Goal: Task Accomplishment & Management: Use online tool/utility

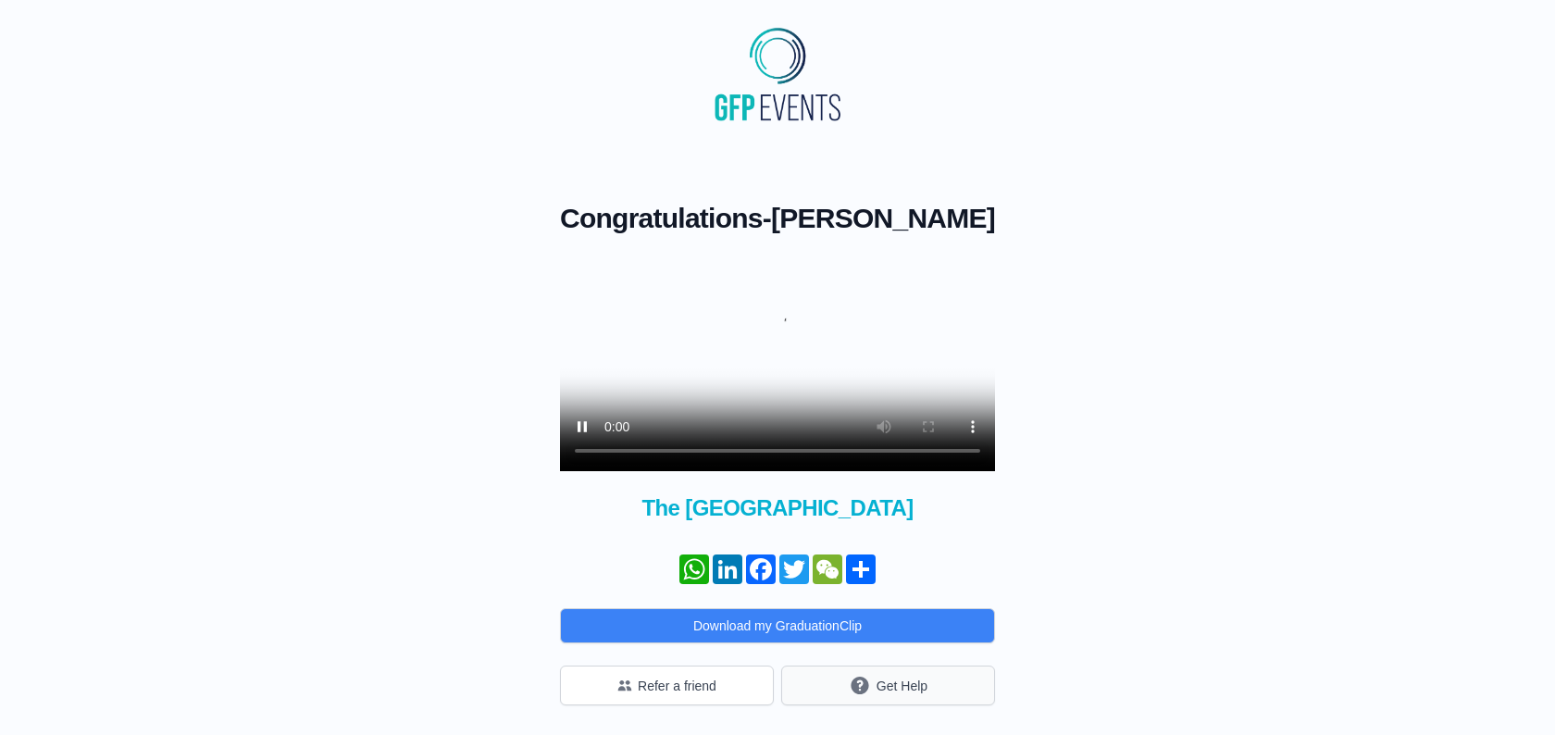
scroll to position [75, 0]
click at [707, 686] on button "Refer a friend" at bounding box center [667, 686] width 214 height 40
click at [900, 688] on button "Get Help" at bounding box center [888, 686] width 214 height 40
drag, startPoint x: 761, startPoint y: 293, endPoint x: 764, endPoint y: 250, distance: 43.6
click at [761, 293] on video at bounding box center [777, 363] width 435 height 218
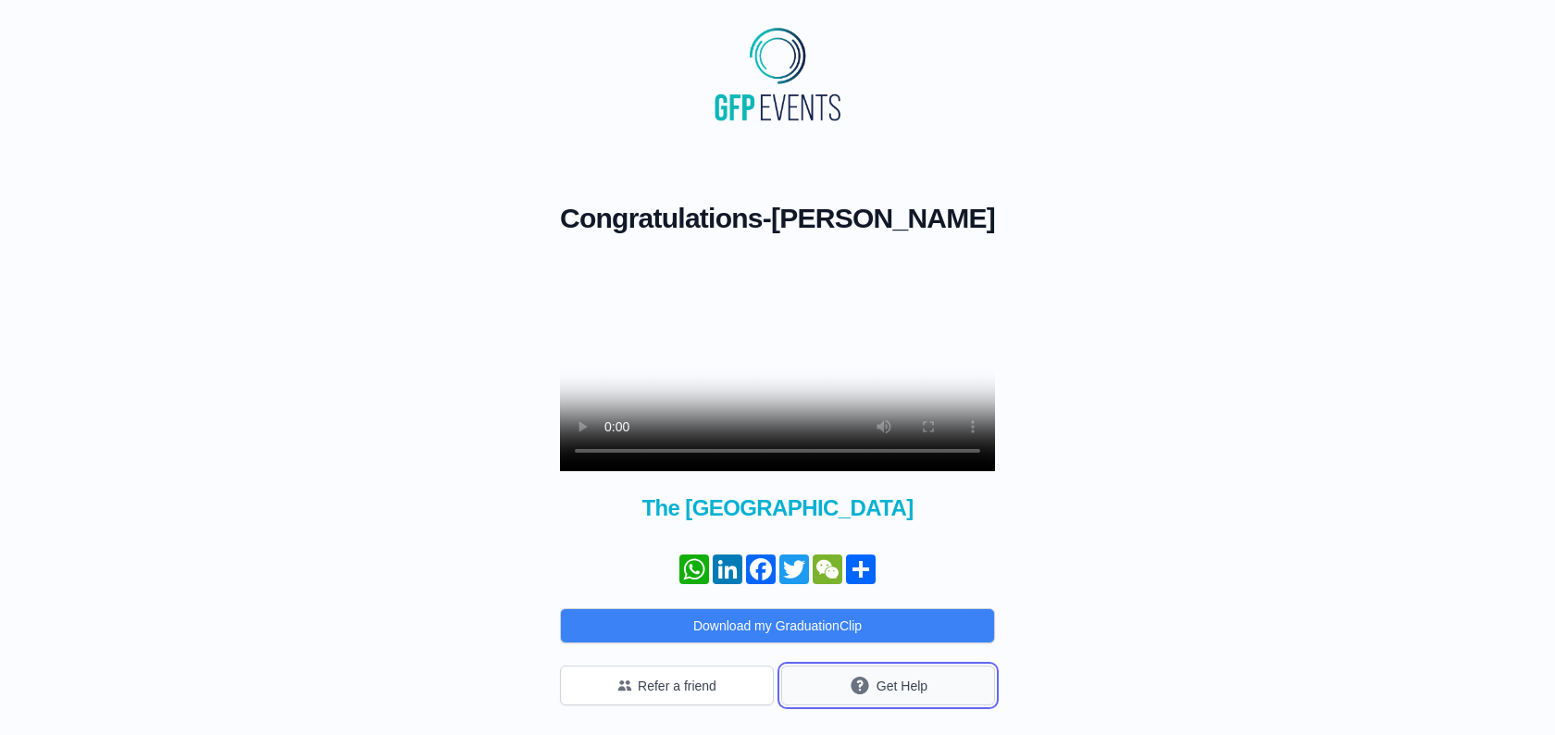
click at [877, 689] on button "Get Help" at bounding box center [888, 686] width 214 height 40
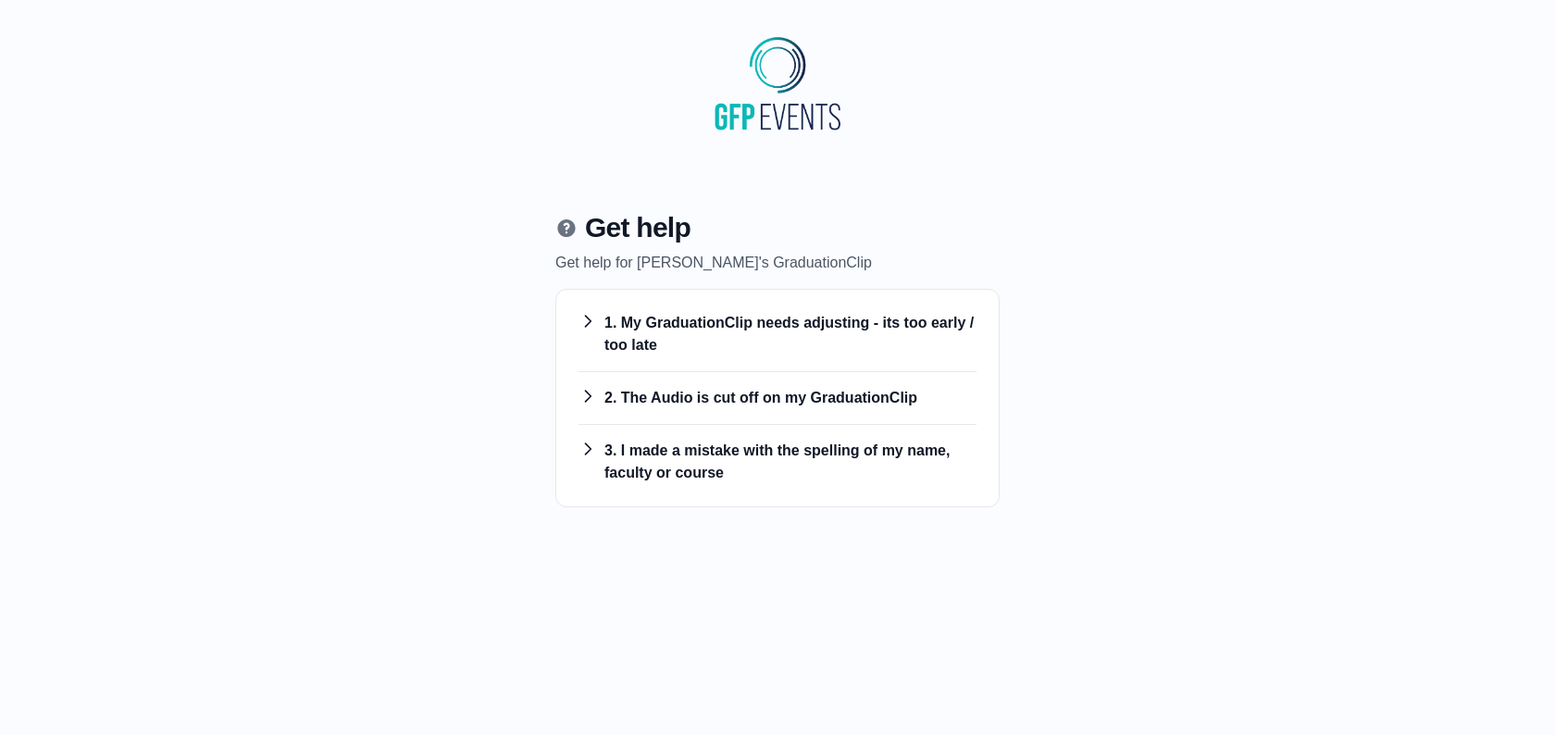
click at [774, 330] on h3 "1. My GraduationClip needs adjusting - its too early / too late" at bounding box center [778, 334] width 398 height 44
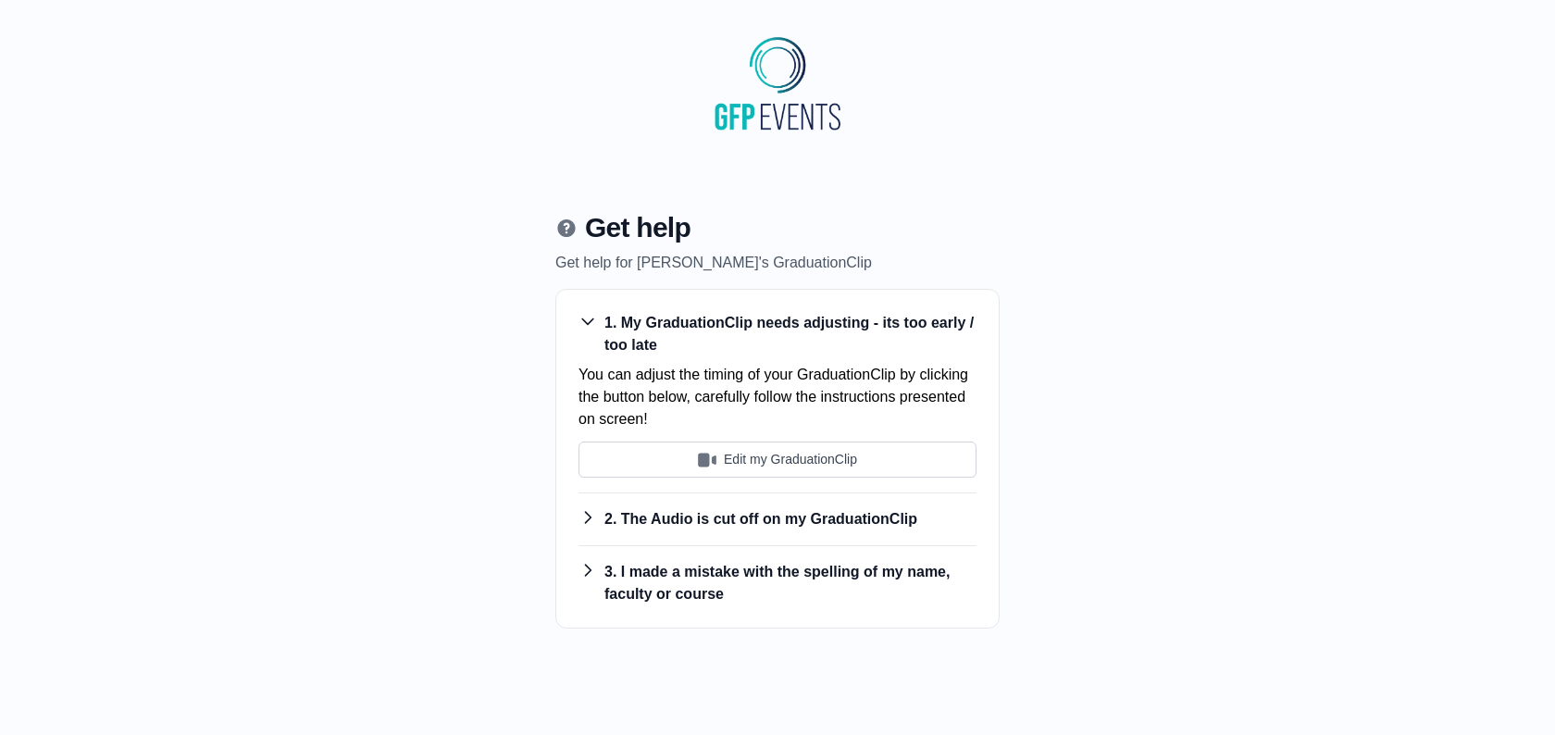
click at [752, 486] on div "1. My GraduationClip needs adjusting - its too early / too late You can adjust …" at bounding box center [778, 395] width 398 height 196
click at [757, 457] on button "Edit my GraduationClip" at bounding box center [778, 460] width 398 height 36
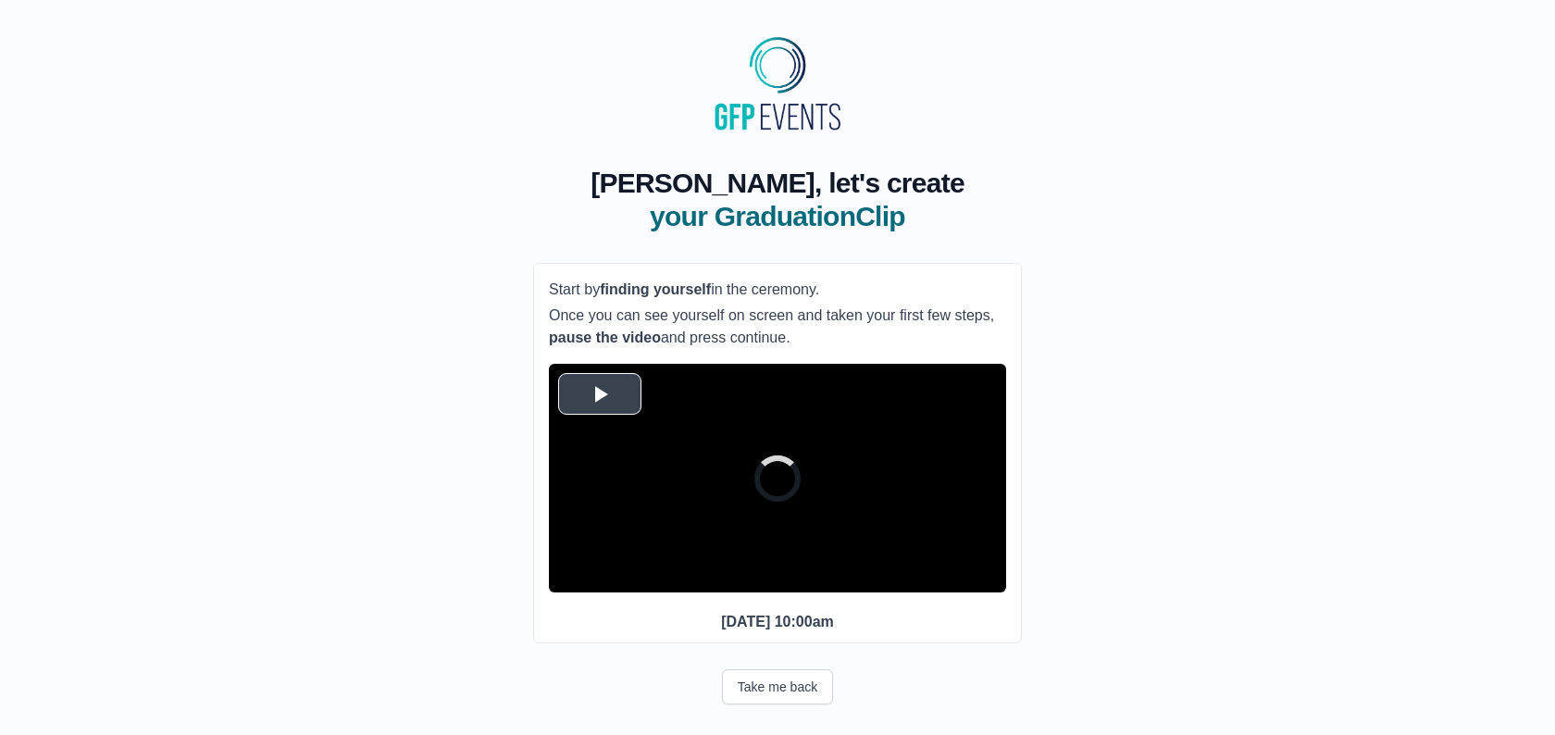
click at [768, 423] on video "Video Player" at bounding box center [777, 478] width 457 height 229
click at [809, 509] on video "Video Player" at bounding box center [777, 478] width 457 height 229
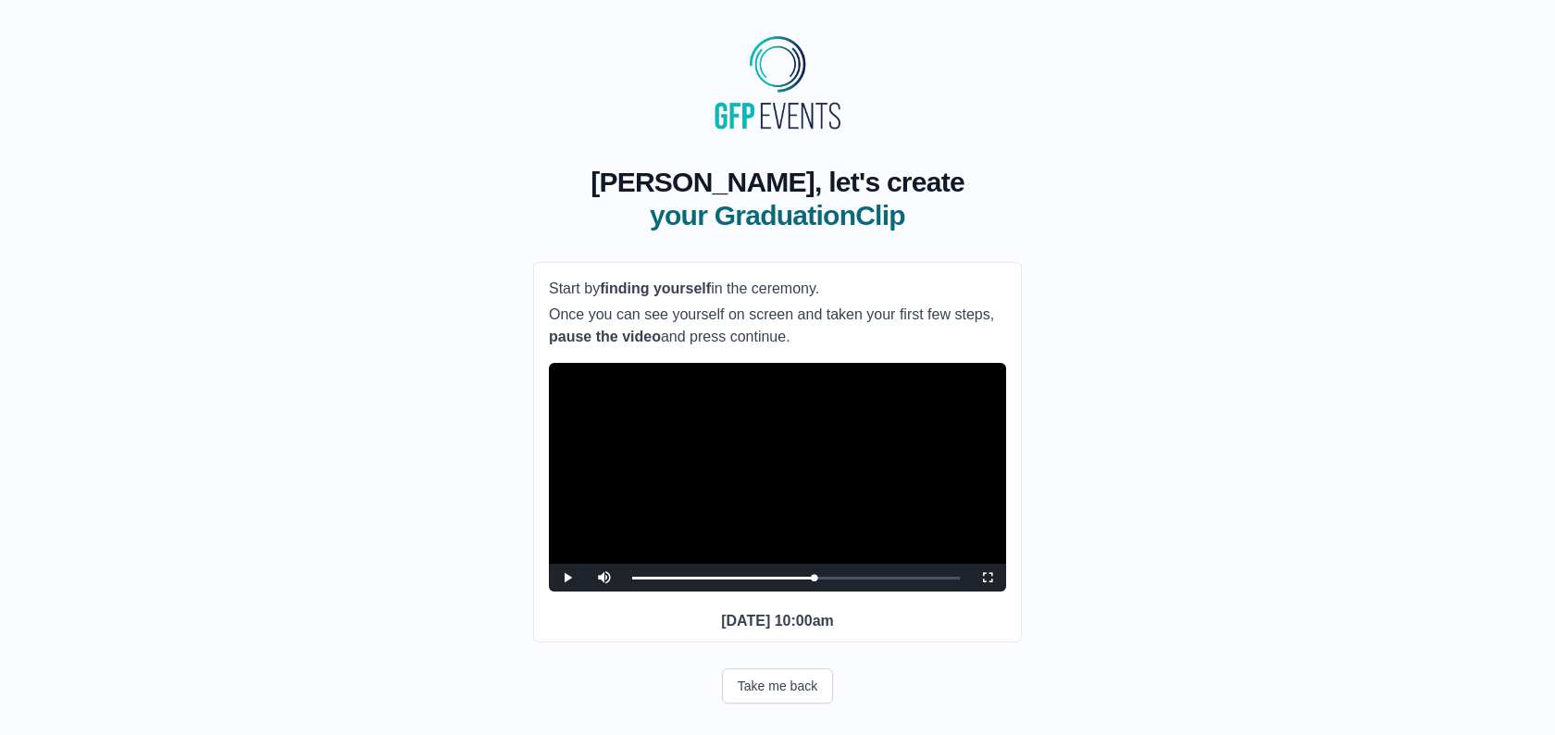
scroll to position [139, 0]
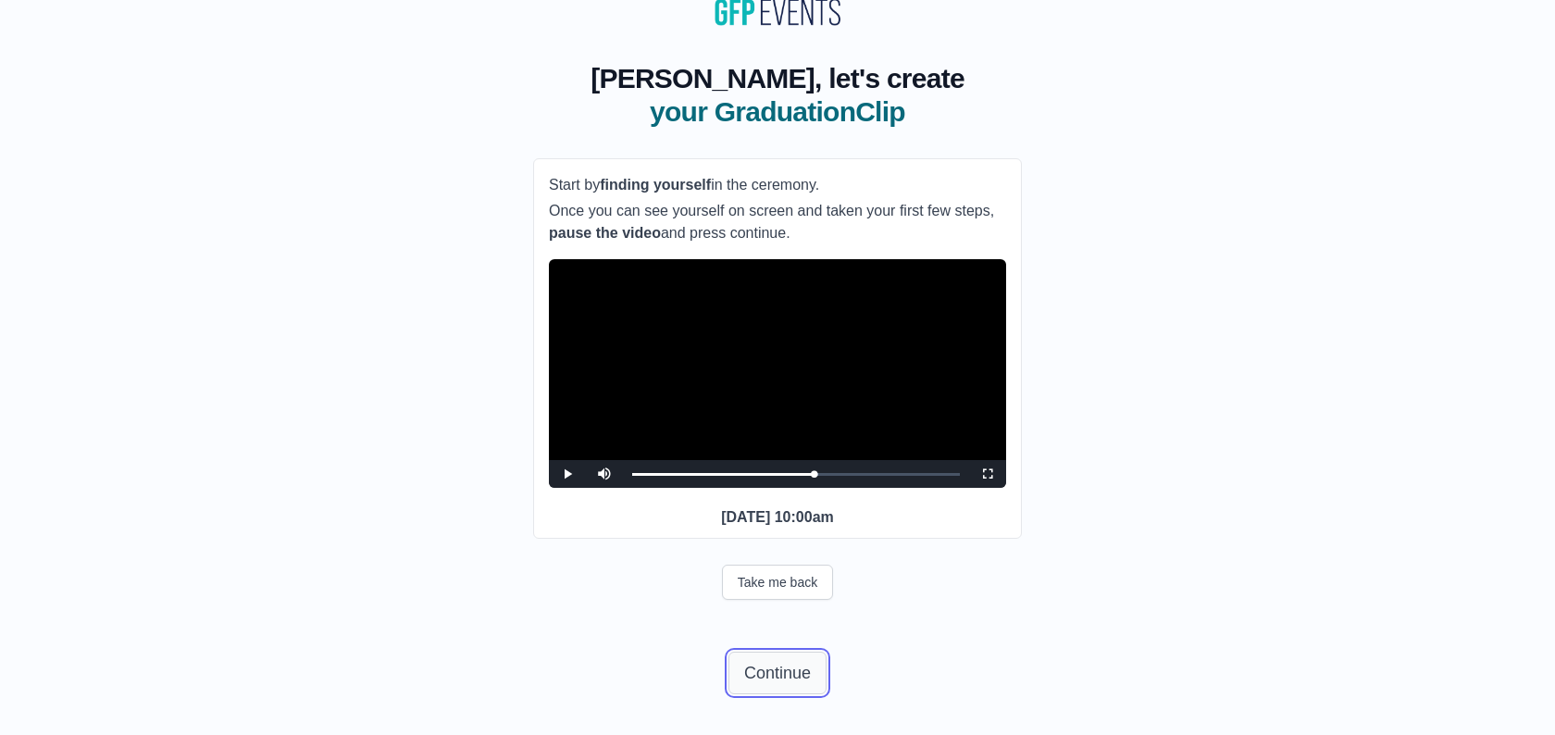
click at [776, 666] on button "Continue" at bounding box center [777, 673] width 98 height 43
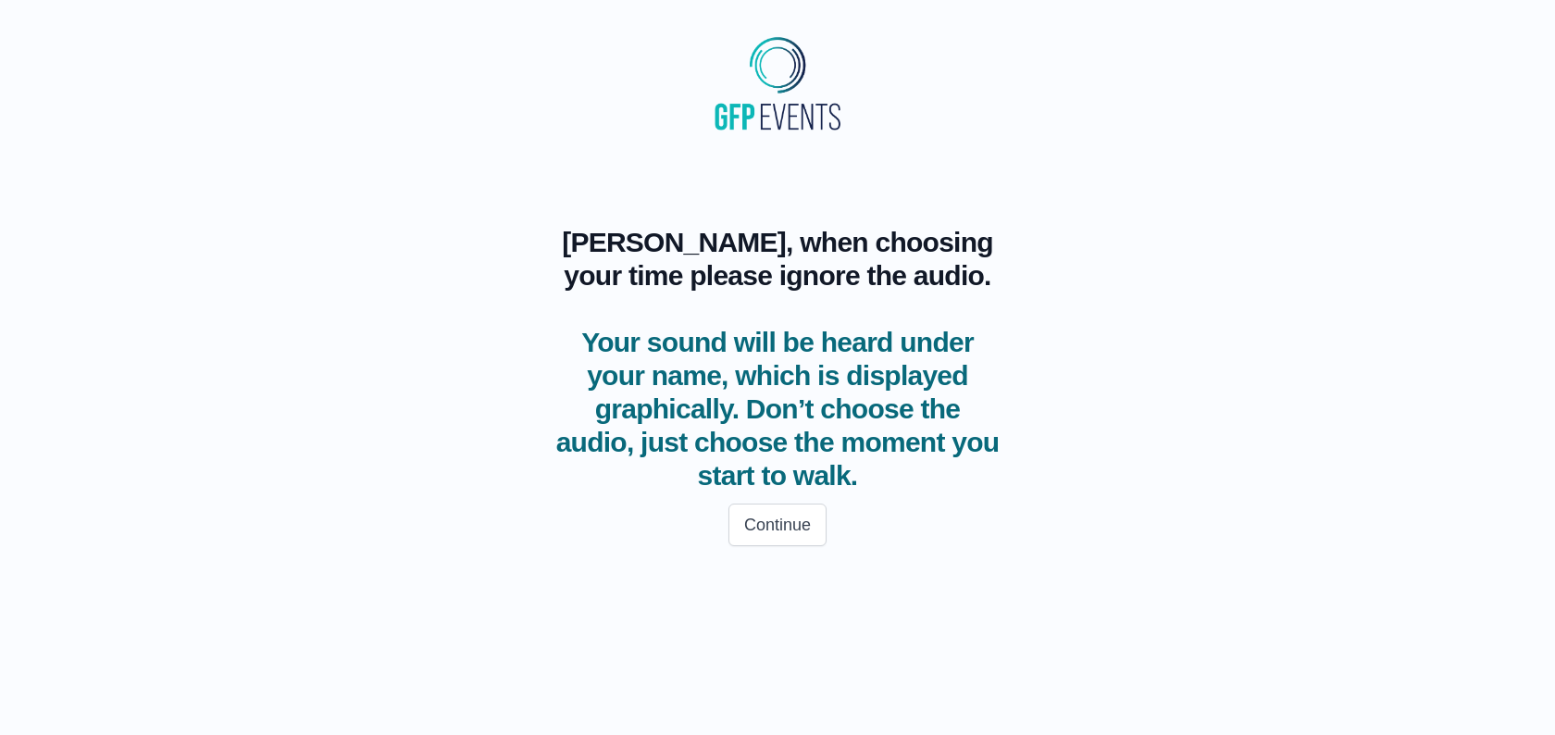
scroll to position [0, 0]
click at [781, 506] on button "Continue" at bounding box center [777, 525] width 98 height 43
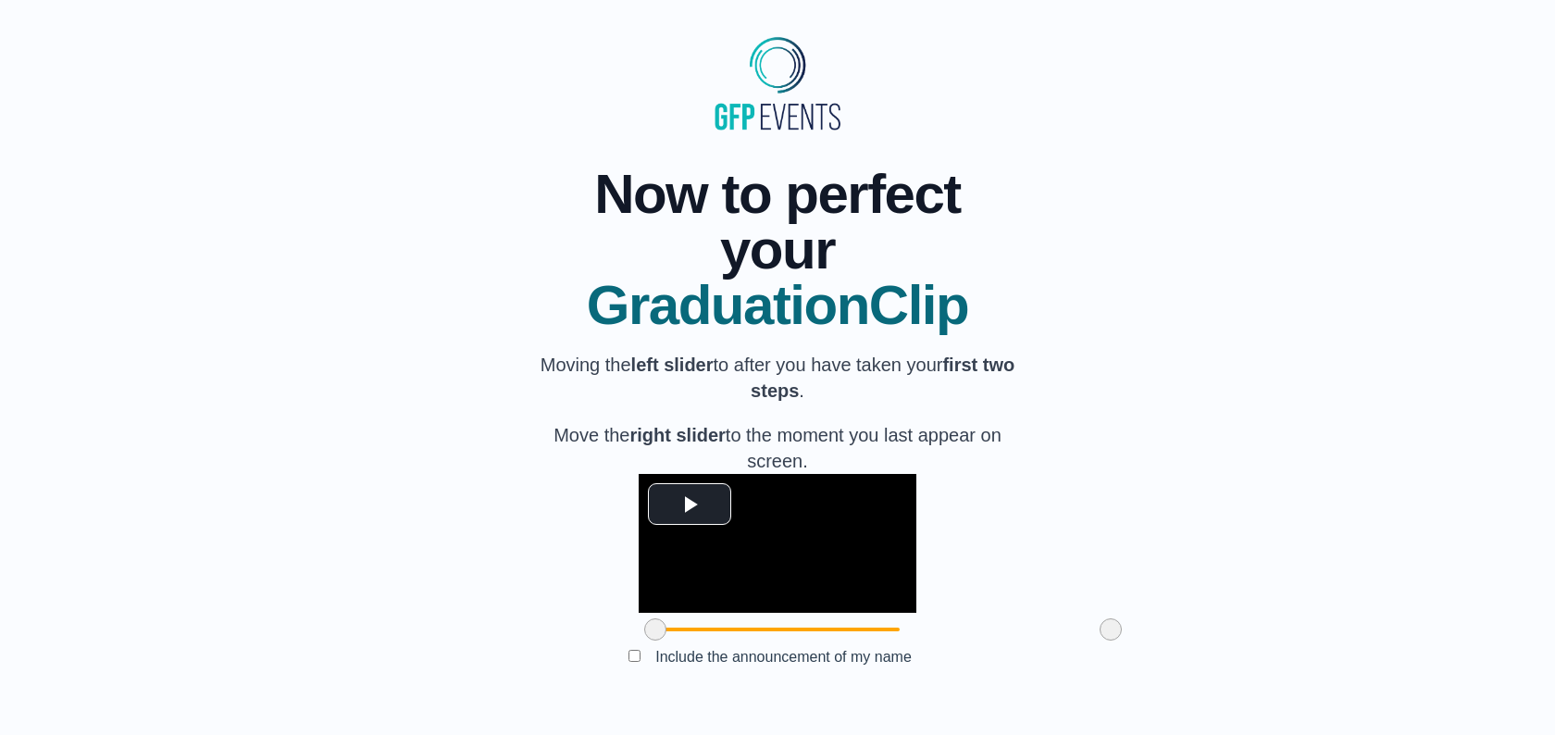
scroll to position [134, 0]
drag, startPoint x: 541, startPoint y: 634, endPoint x: 769, endPoint y: 597, distance: 231.6
click at [686, 630] on span at bounding box center [697, 629] width 22 height 22
drag, startPoint x: 998, startPoint y: 623, endPoint x: 860, endPoint y: 618, distance: 138.0
click at [956, 618] on div at bounding box center [972, 629] width 33 height 33
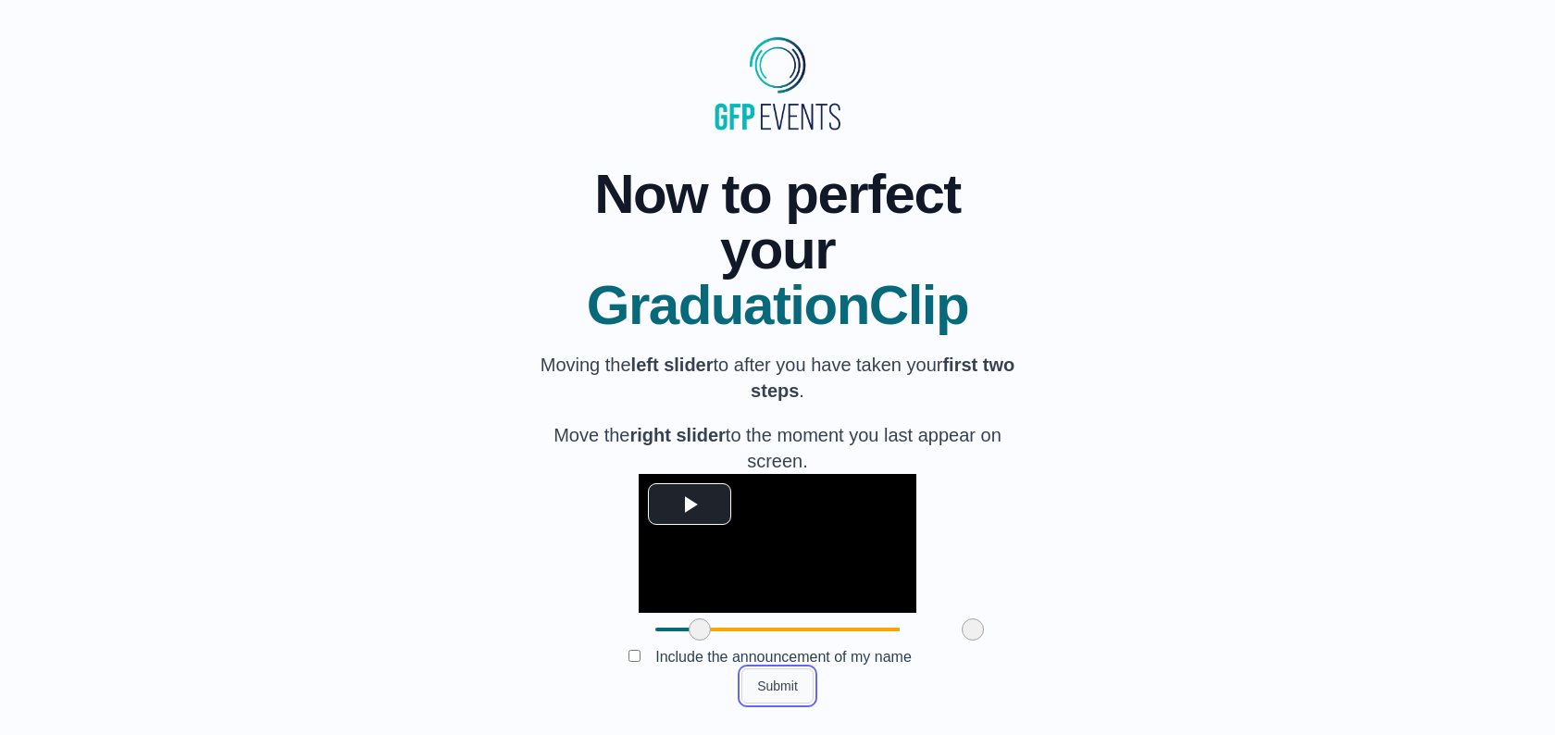
click at [761, 679] on button "Submit" at bounding box center [777, 685] width 72 height 35
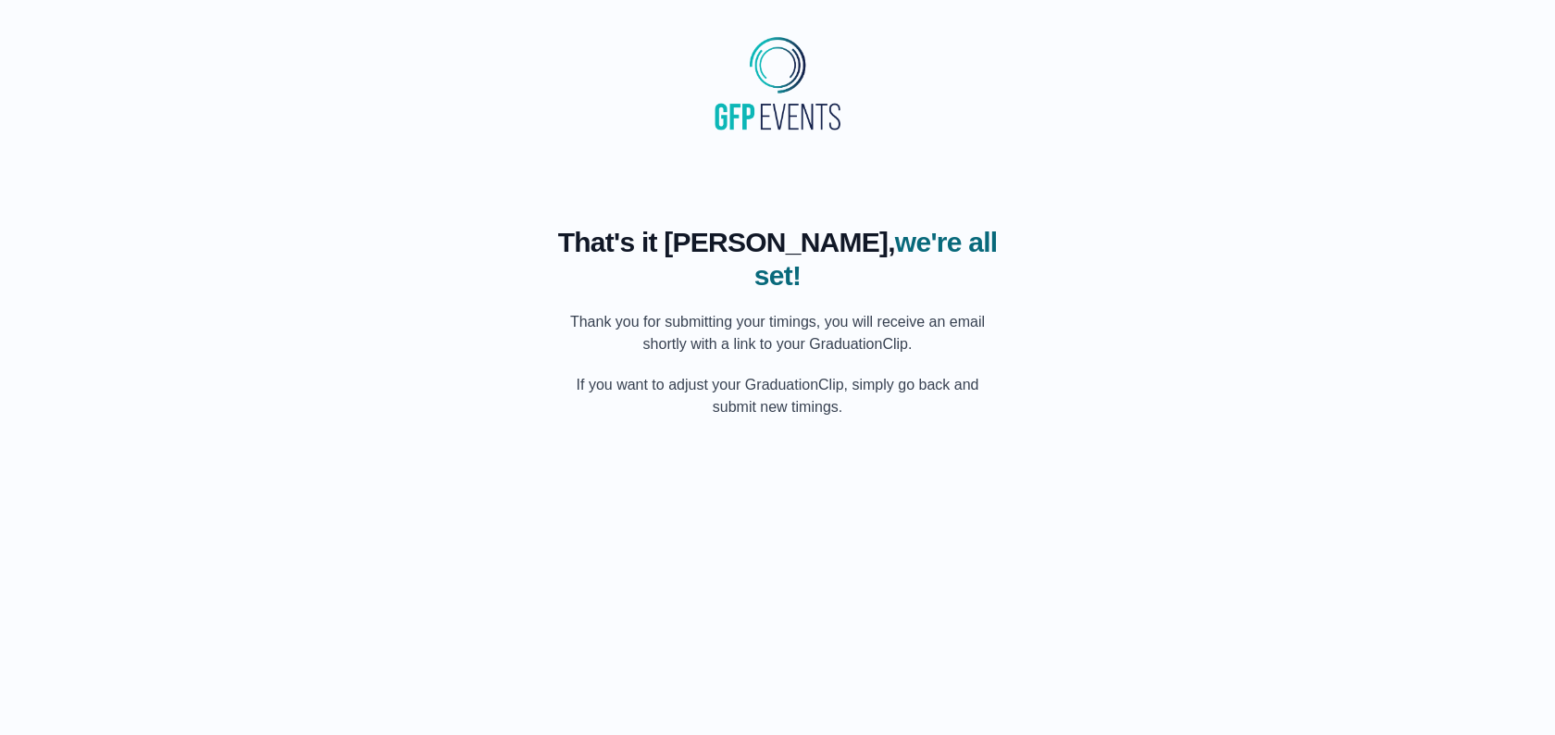
scroll to position [0, 0]
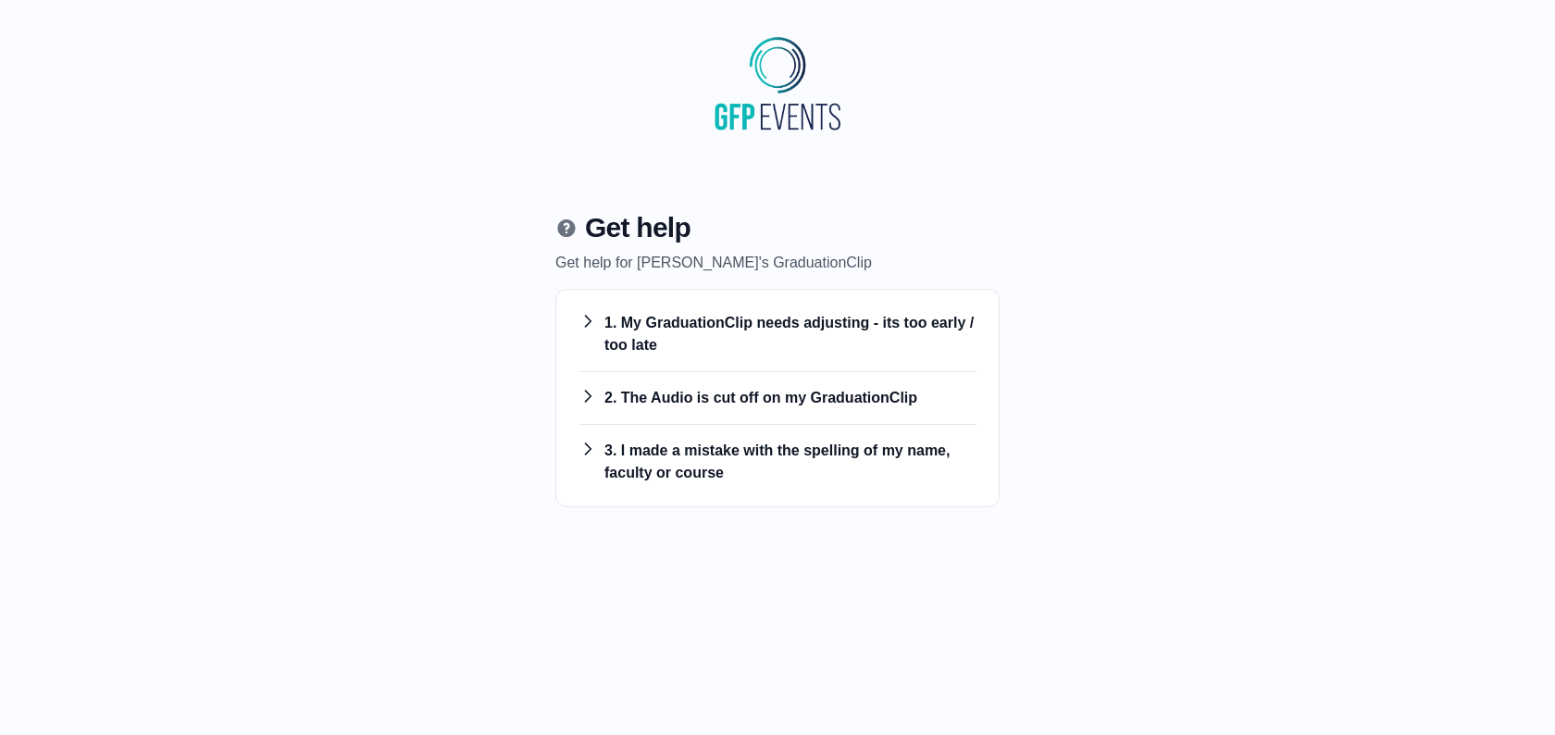
drag, startPoint x: 754, startPoint y: 342, endPoint x: 763, endPoint y: 360, distance: 20.3
click at [754, 342] on h3 "1. My GraduationClip needs adjusting - its too early / too late" at bounding box center [778, 334] width 398 height 44
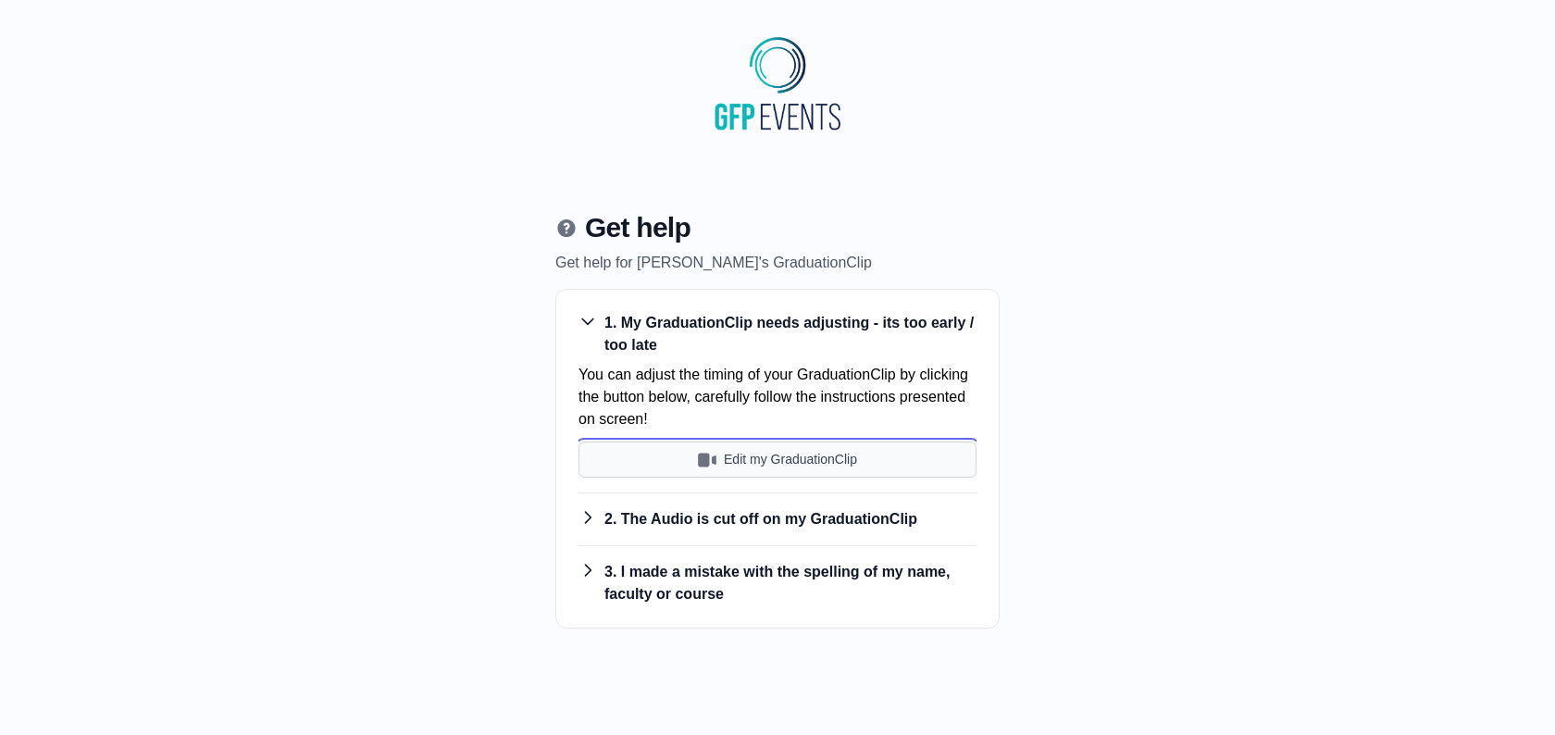
click at [753, 467] on button "Edit my GraduationClip" at bounding box center [778, 460] width 398 height 36
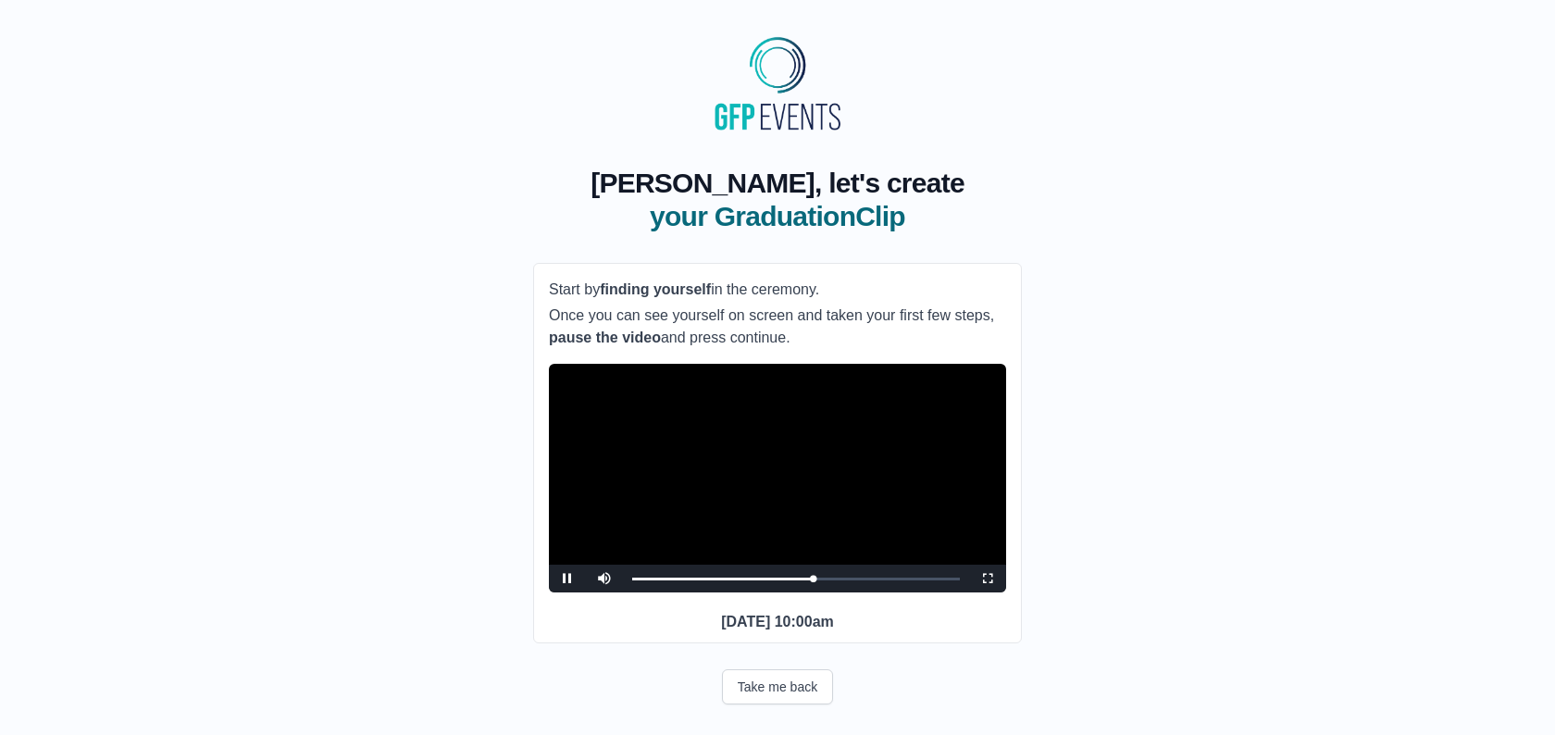
click at [724, 420] on video "Video Player" at bounding box center [777, 478] width 457 height 229
drag, startPoint x: 789, startPoint y: 712, endPoint x: 789, endPoint y: 681, distance: 30.5
click at [789, 704] on button "Take me back" at bounding box center [777, 686] width 111 height 35
click at [771, 453] on video "Video Player" at bounding box center [777, 478] width 457 height 229
click at [771, 449] on video "Video Player" at bounding box center [777, 478] width 457 height 229
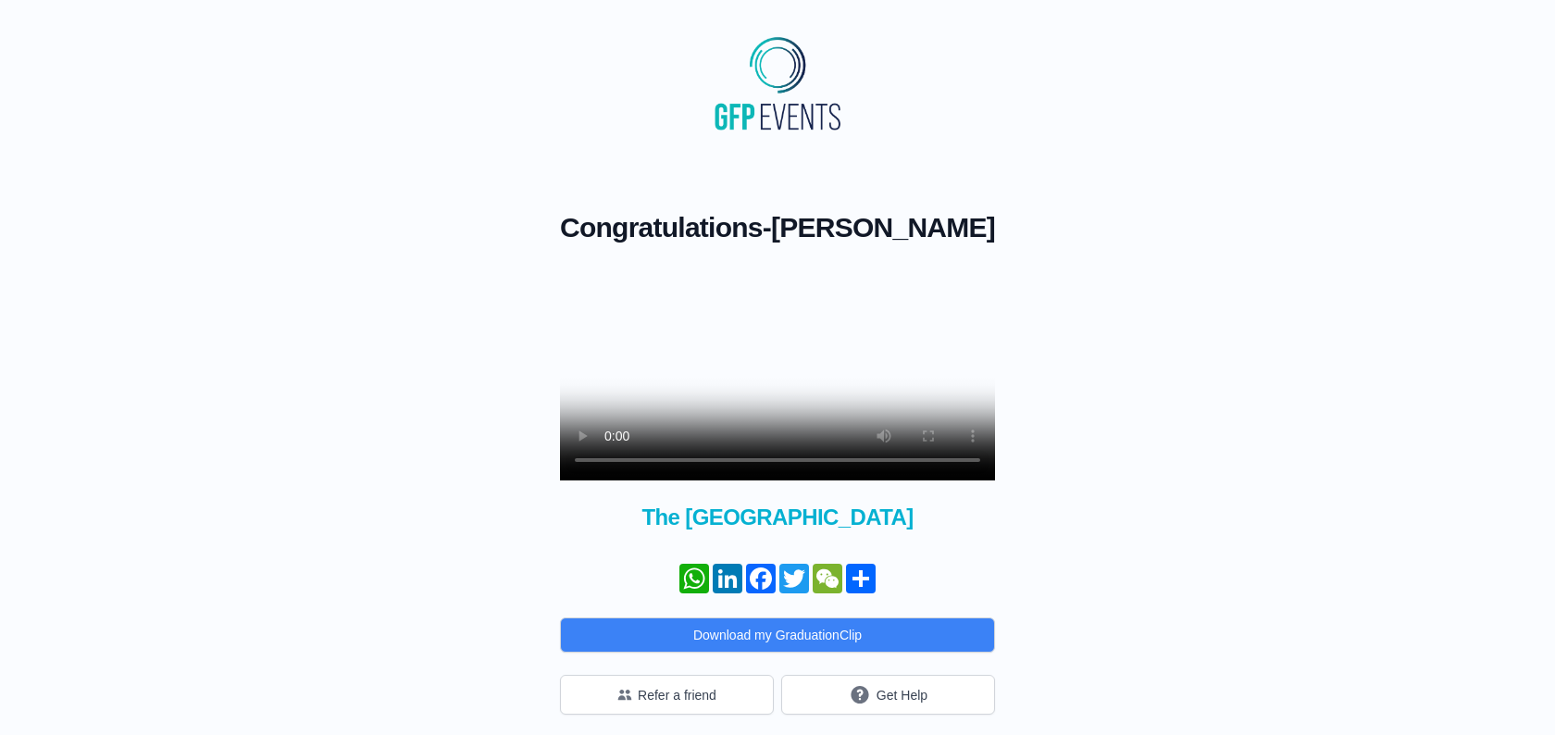
click at [865, 373] on video at bounding box center [777, 372] width 435 height 218
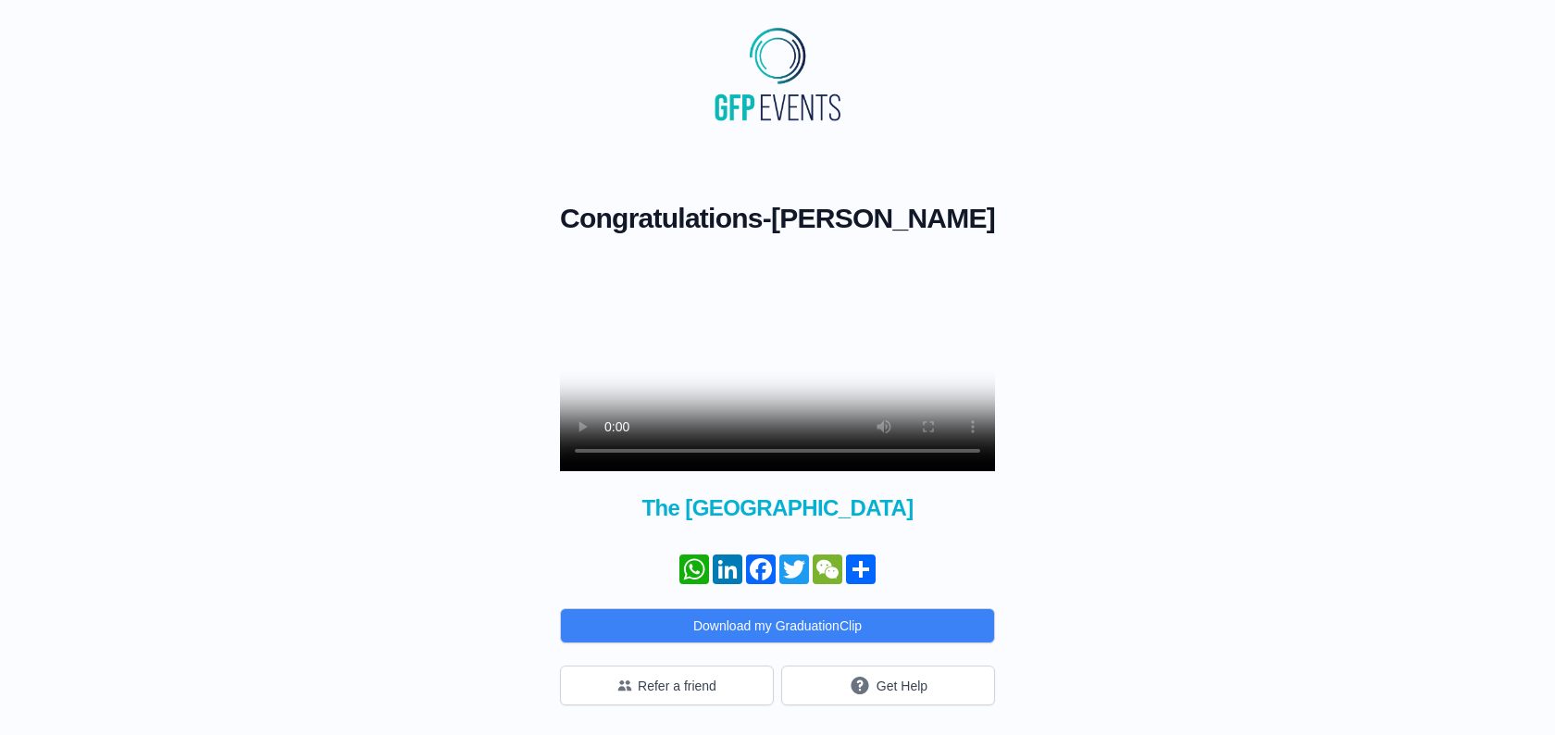
click at [899, 713] on body "Congratulations - [PERSON_NAME] × Share your GraduationClip now! WhatsApp Linke…" at bounding box center [777, 363] width 1525 height 715
click at [942, 703] on button "Get Help" at bounding box center [888, 686] width 214 height 40
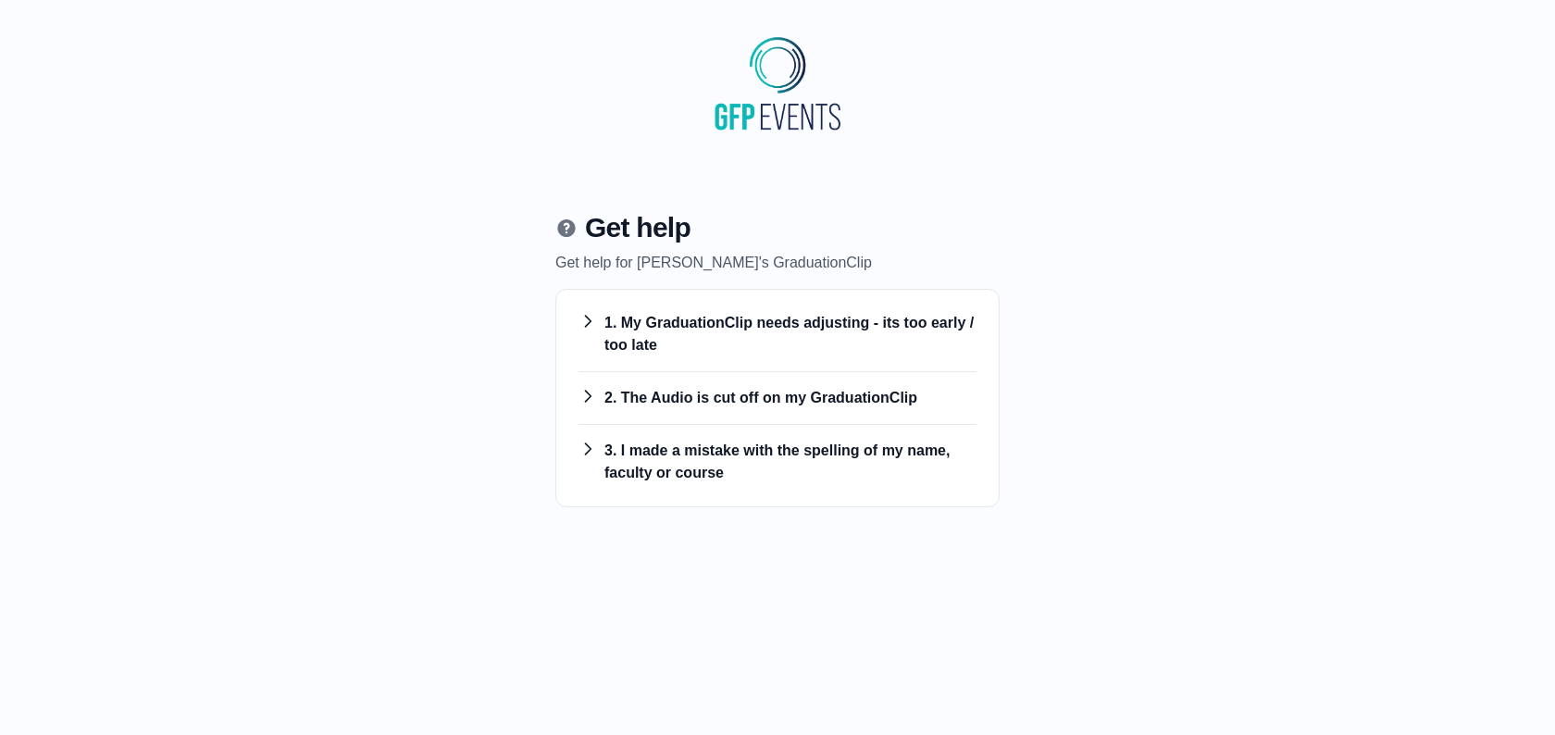
click at [760, 410] on div "2. The Audio is cut off on my GraduationClip You can adjust the timing of the a…" at bounding box center [778, 398] width 398 height 53
click at [762, 406] on h3 "2. The Audio is cut off on my GraduationClip" at bounding box center [778, 398] width 398 height 22
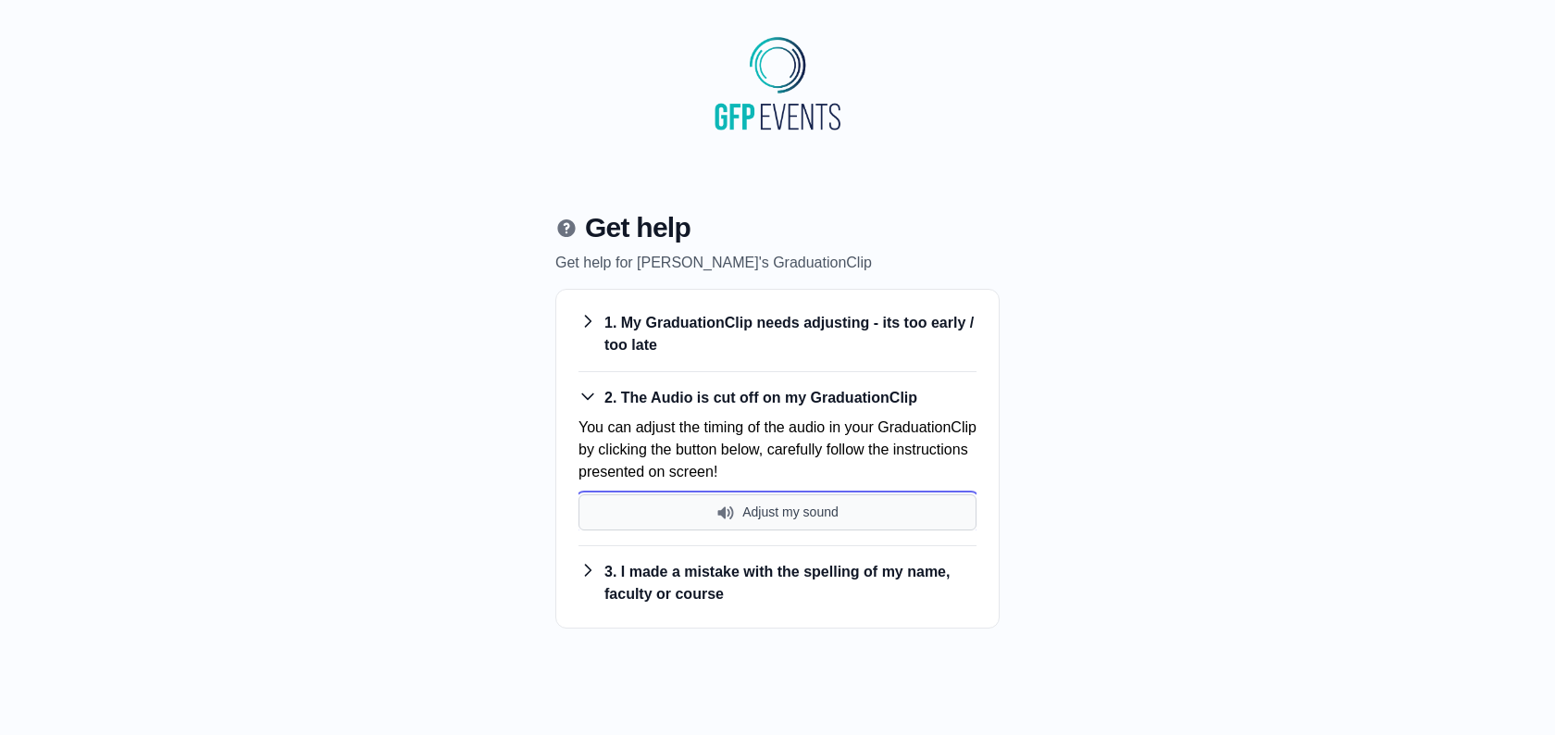
click at [779, 519] on button "Adjust my sound" at bounding box center [778, 512] width 398 height 36
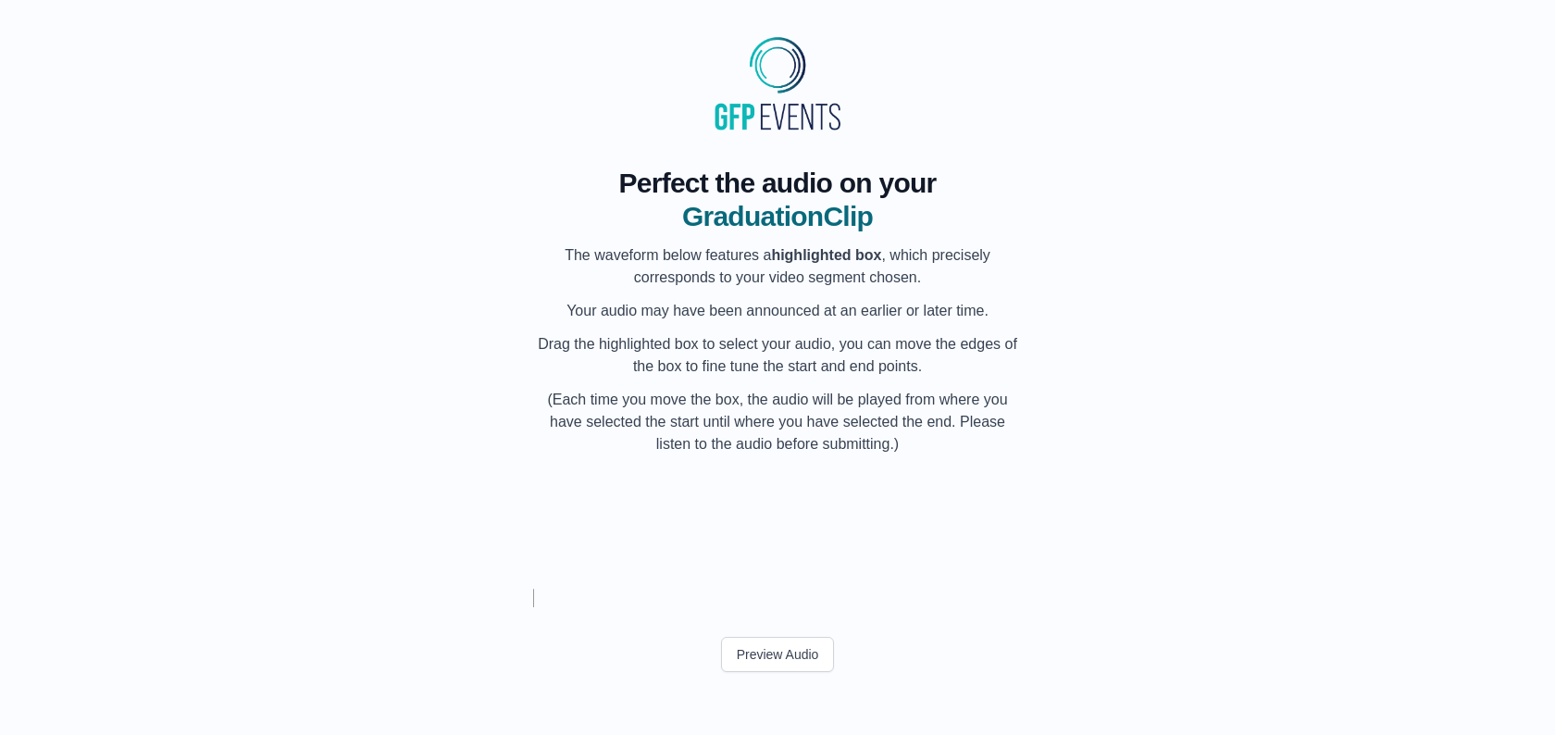
scroll to position [0, 67697]
click at [845, 554] on div at bounding box center [843, 529] width 7 height 118
click at [766, 552] on div "My Name" at bounding box center [736, 529] width 69 height 118
click at [763, 552] on div at bounding box center [762, 529] width 7 height 118
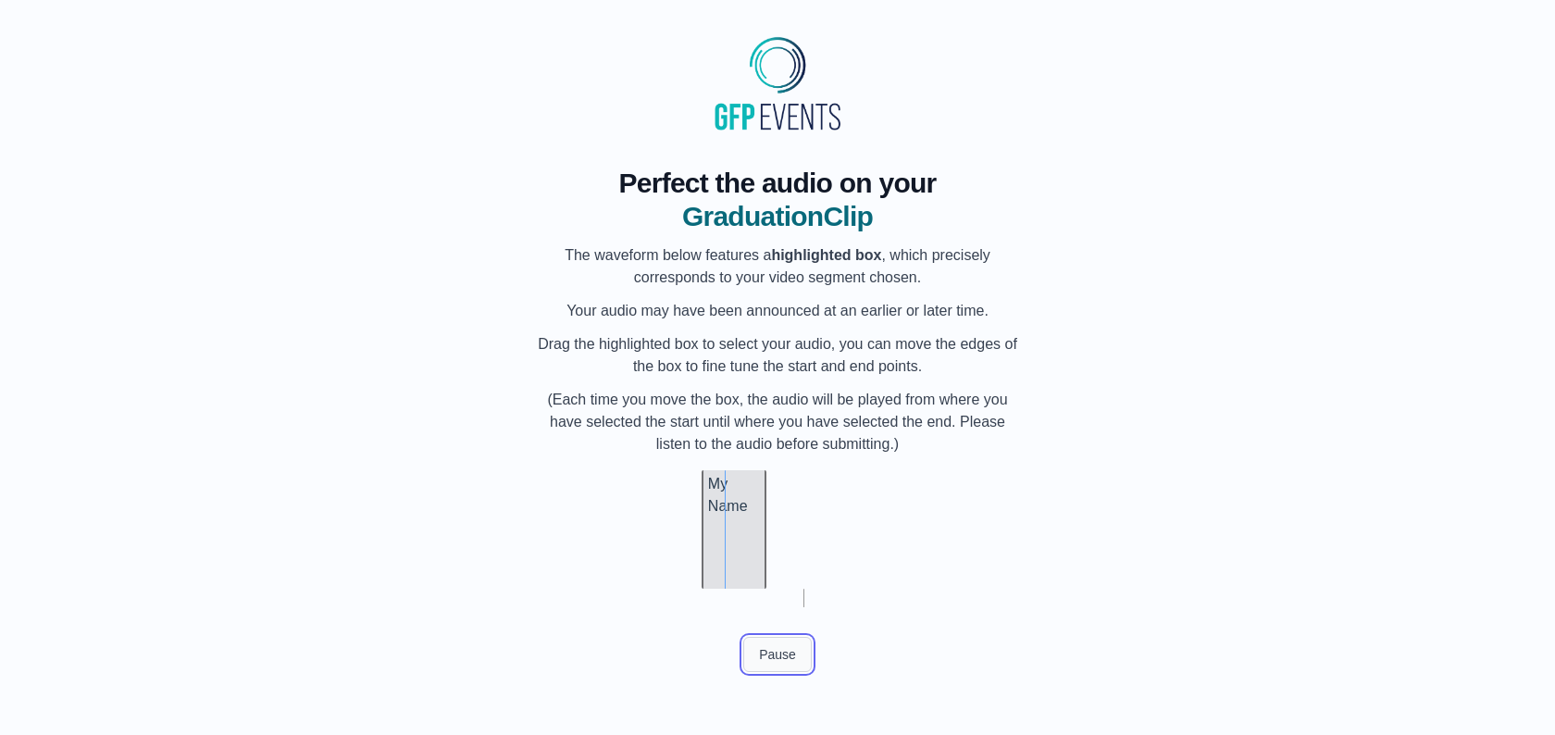
click at [767, 666] on button "Pause" at bounding box center [777, 654] width 68 height 35
click at [771, 660] on button "Preview Audio" at bounding box center [778, 654] width 114 height 35
click at [778, 692] on button "Submit" at bounding box center [777, 696] width 72 height 35
